Goal: Task Accomplishment & Management: Manage account settings

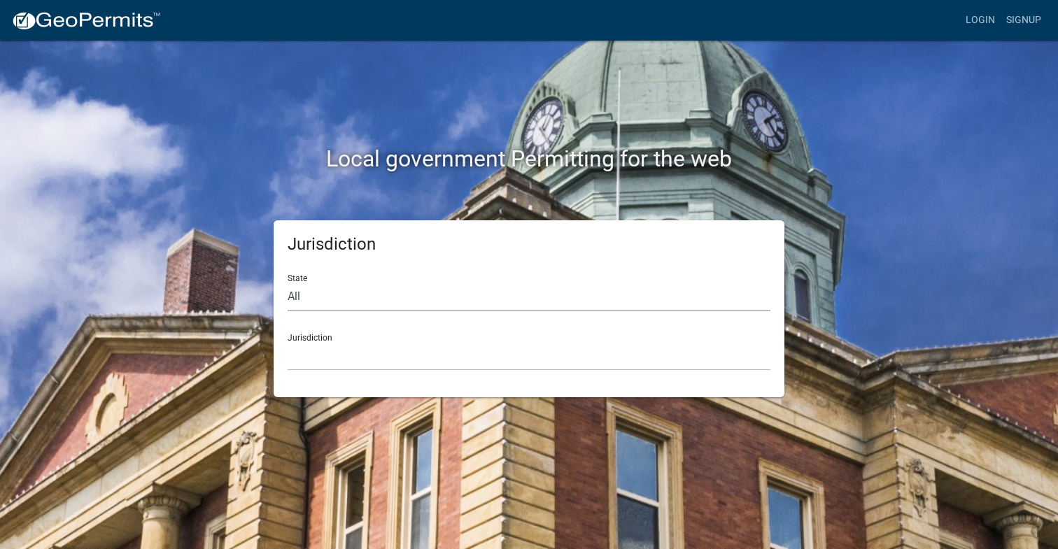
click at [402, 304] on select "All [US_STATE] [US_STATE] [US_STATE] [US_STATE] [US_STATE] [US_STATE] [US_STATE…" at bounding box center [529, 297] width 483 height 29
select select "[US_STATE]"
click at [288, 283] on select "All [US_STATE] [US_STATE] [US_STATE] [US_STATE] [US_STATE] [US_STATE] [US_STATE…" at bounding box center [529, 297] width 483 height 29
click at [362, 358] on select "[GEOGRAPHIC_DATA], [US_STATE][PERSON_NAME][GEOGRAPHIC_DATA], [US_STATE][PERSON_…" at bounding box center [529, 356] width 483 height 29
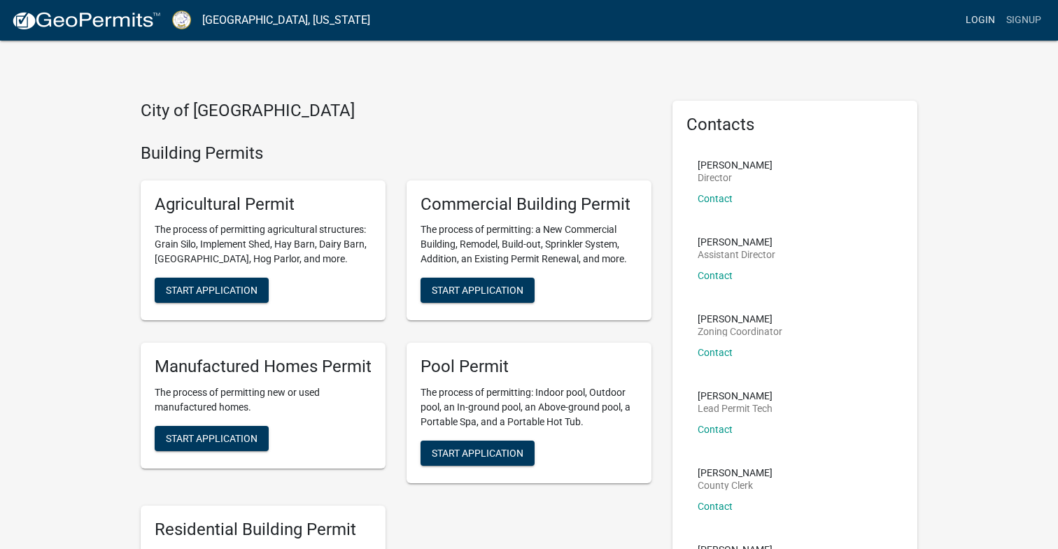
click at [975, 18] on link "Login" at bounding box center [980, 20] width 41 height 27
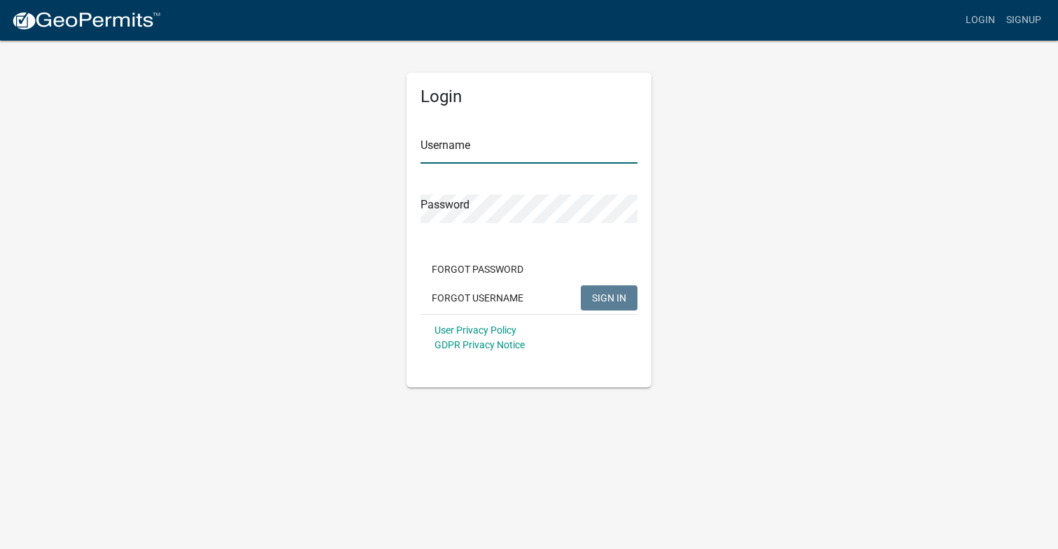
click at [524, 153] on input "Username" at bounding box center [528, 149] width 217 height 29
paste input "PCFM250265"
type input "PCFM250265"
